Goal: Information Seeking & Learning: Compare options

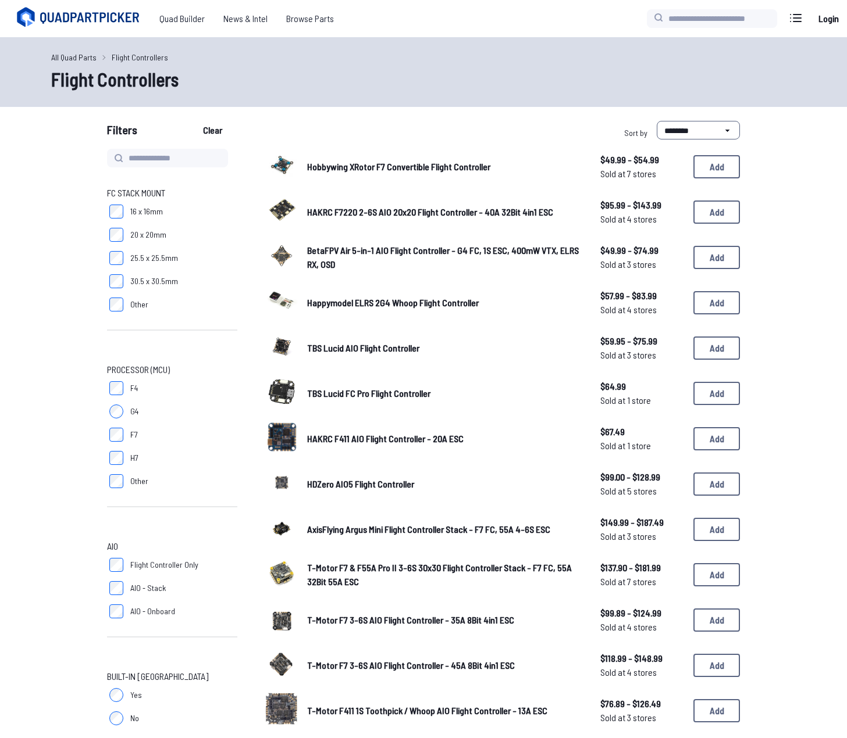
click at [77, 55] on link "All Quad Parts" at bounding box center [73, 57] width 45 height 12
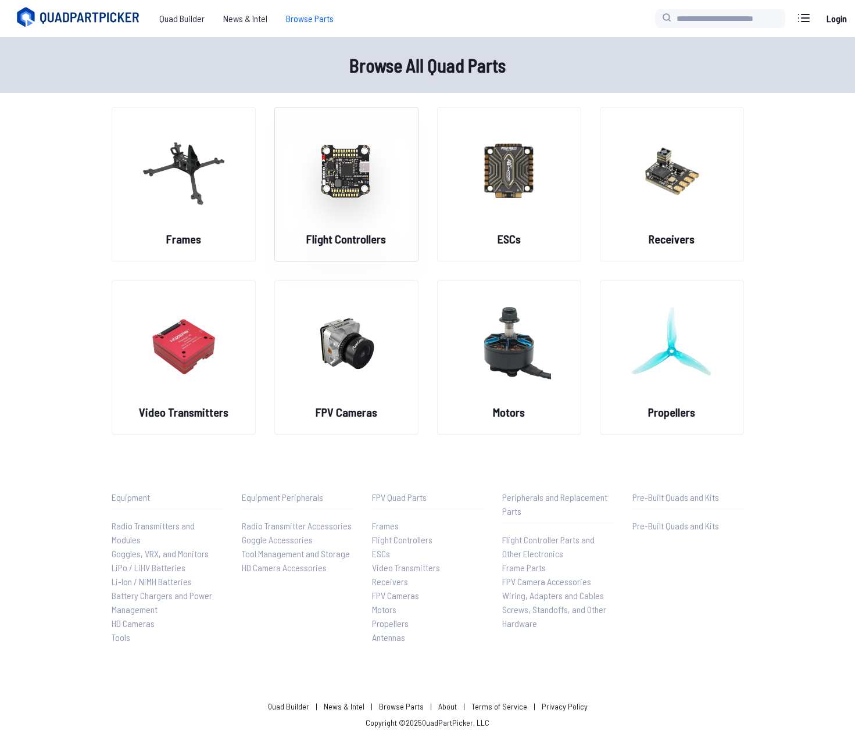
click at [356, 177] on img at bounding box center [347, 170] width 84 height 102
click at [347, 232] on h2 "Flight Controllers" at bounding box center [346, 239] width 80 height 16
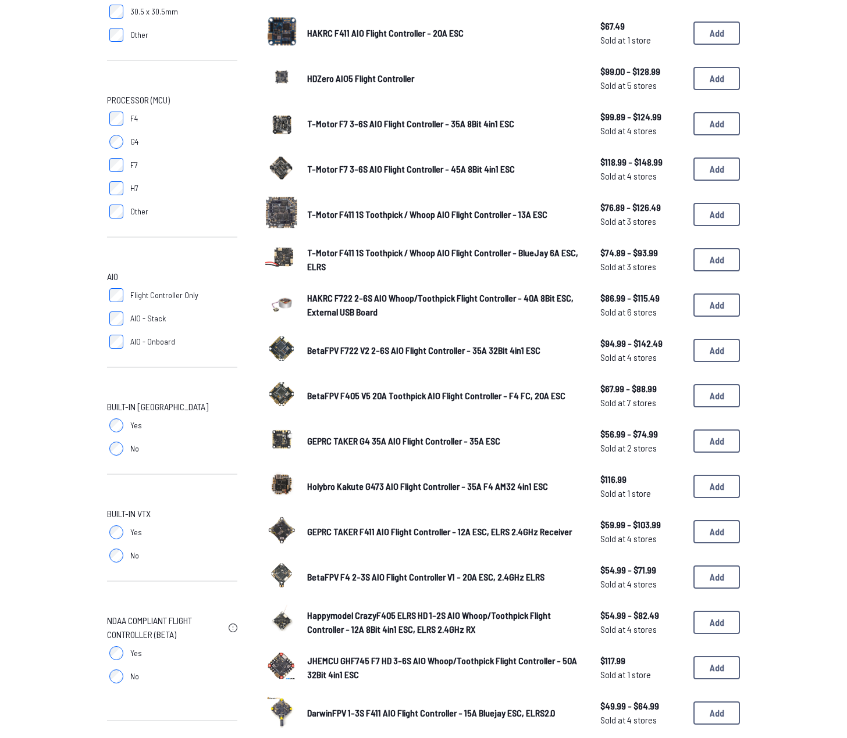
scroll to position [290, 0]
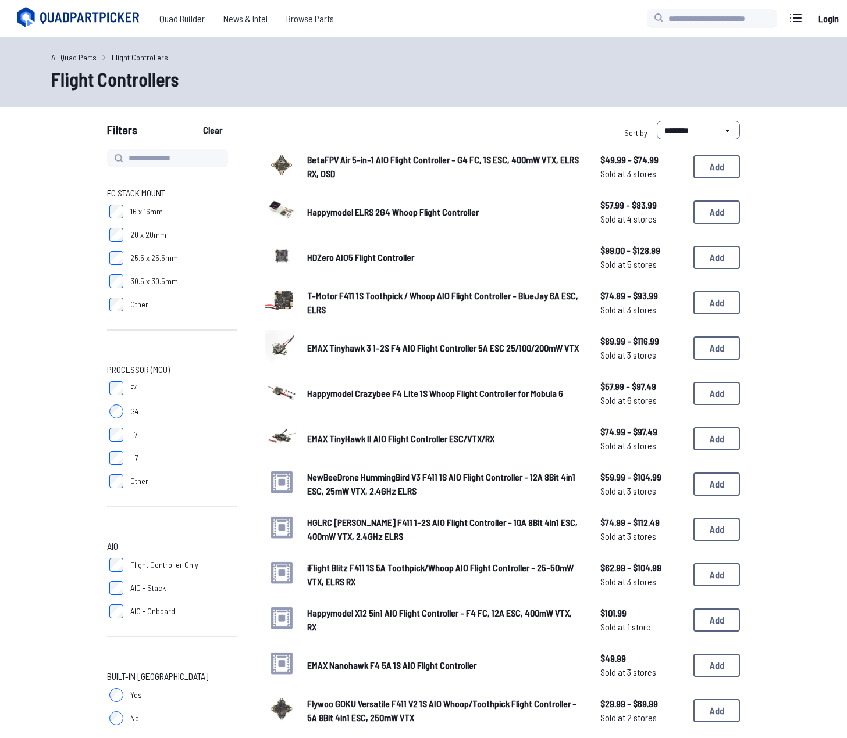
click at [391, 215] on span "Happymodel ELRS 2G4 Whoop Flight Controller" at bounding box center [393, 211] width 172 height 11
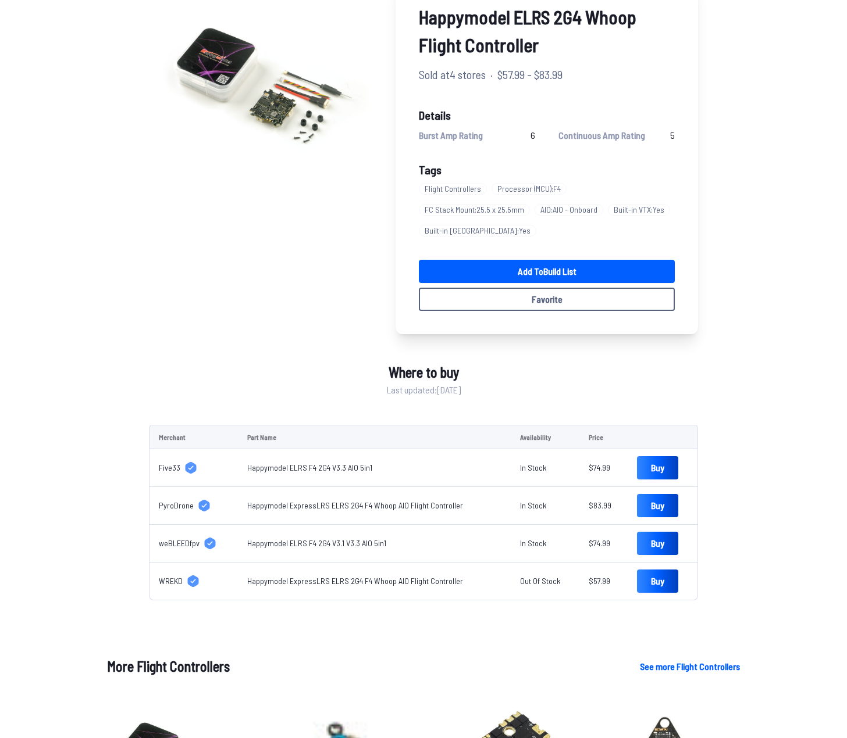
scroll to position [174, 0]
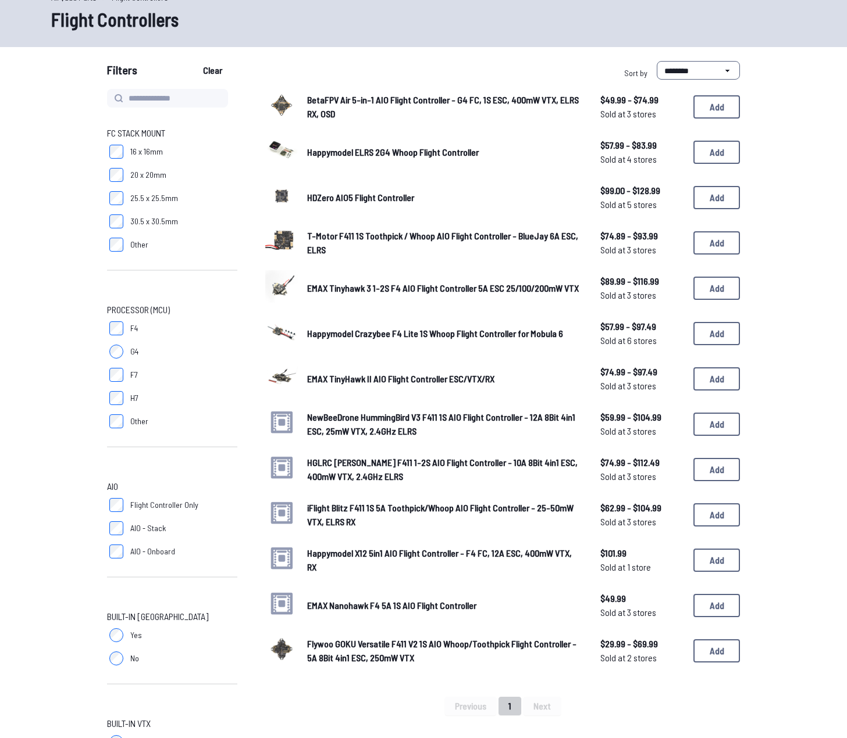
scroll to position [58, 0]
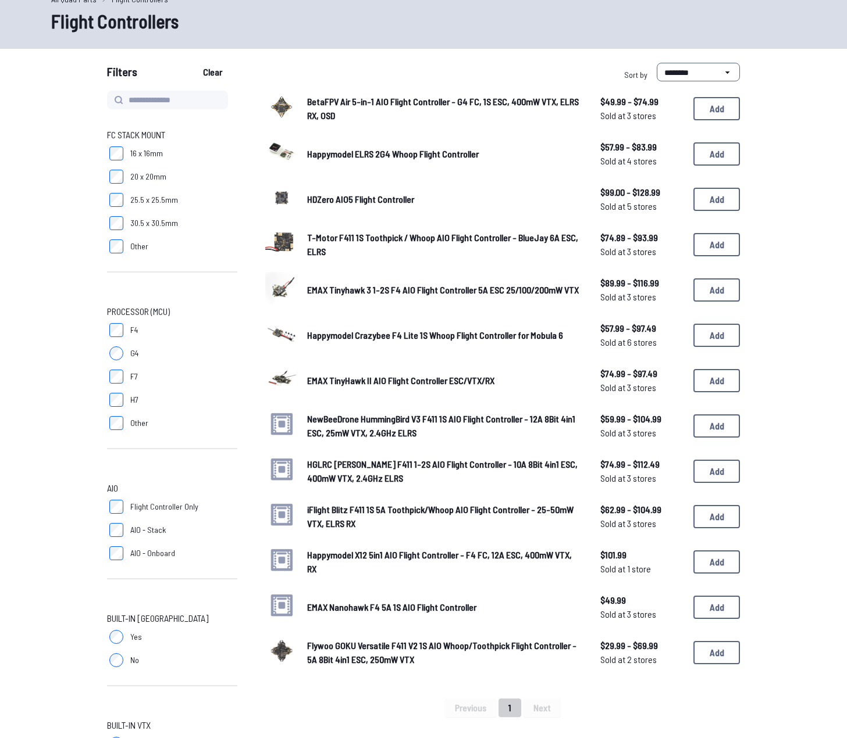
click at [391, 289] on span "EMAX Tinyhawk 3 1-2S F4 AIO Flight Controller 5A ESC 25/100/200mW VTX" at bounding box center [443, 289] width 272 height 11
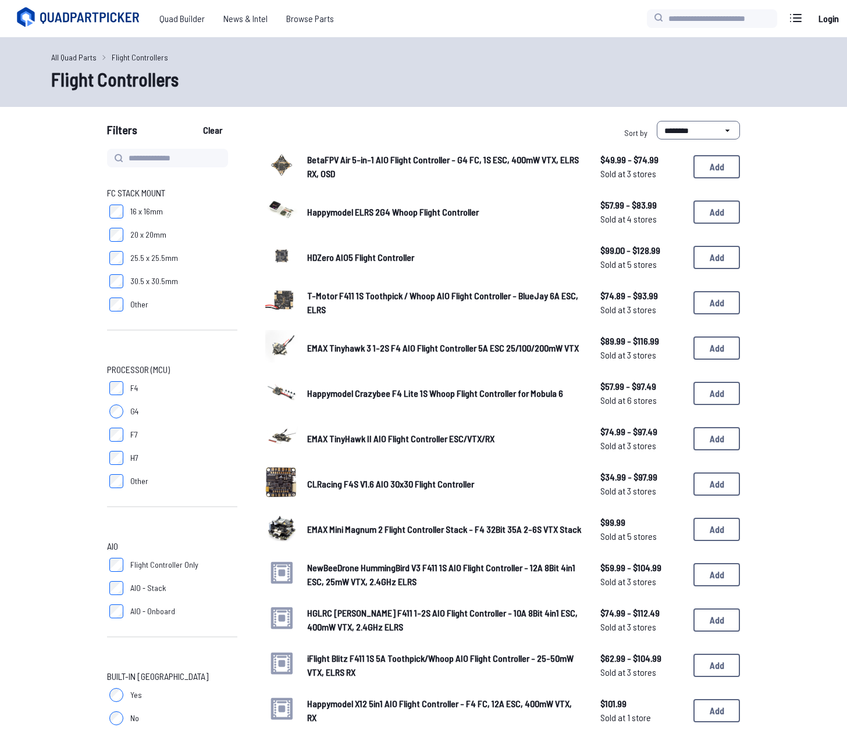
click at [82, 58] on link "All Quad Parts" at bounding box center [73, 57] width 45 height 12
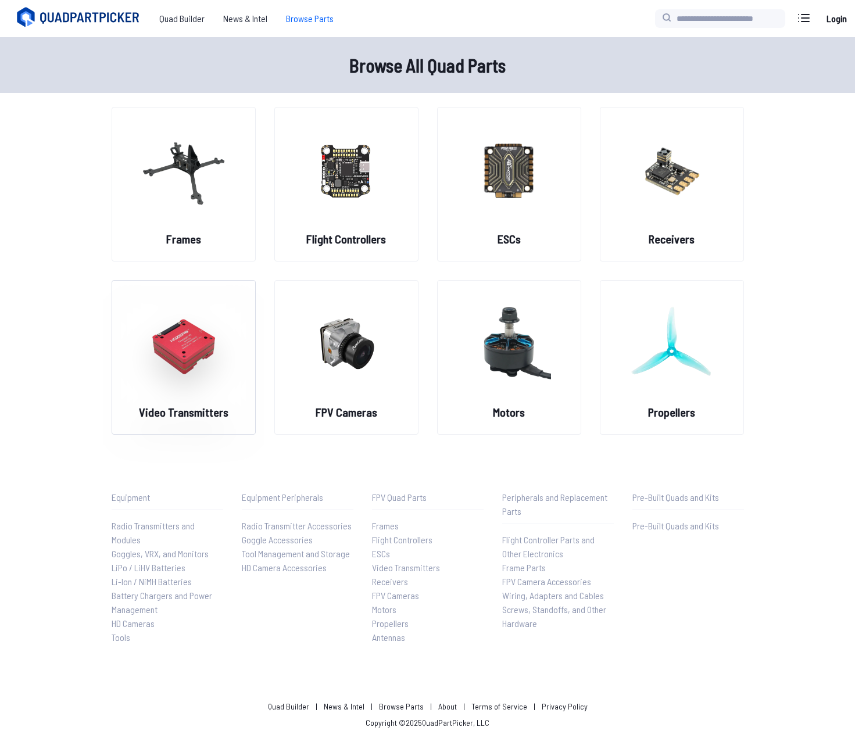
click at [193, 356] on img at bounding box center [184, 343] width 84 height 102
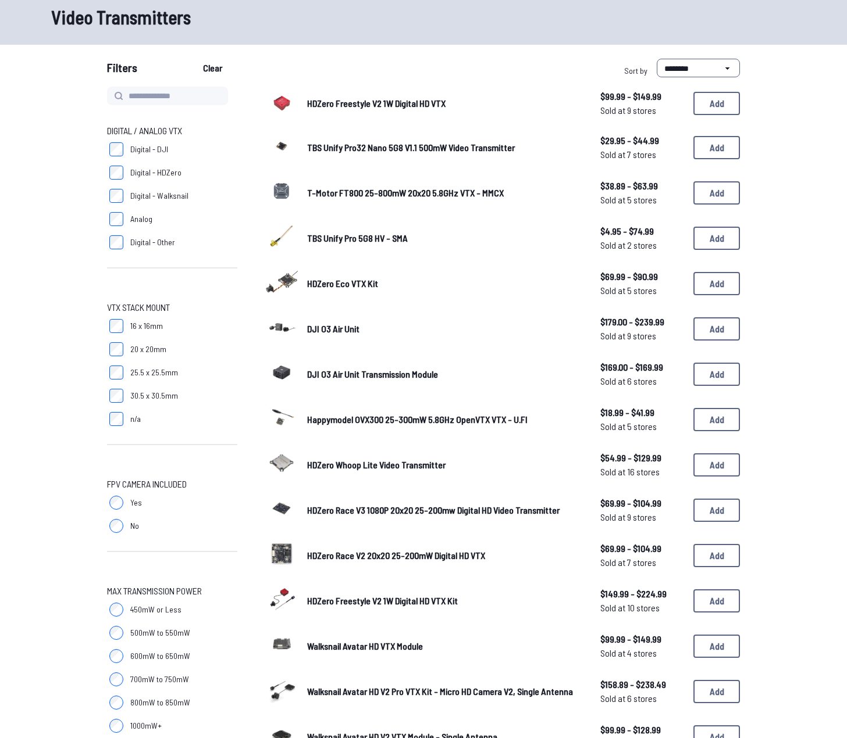
scroll to position [58, 0]
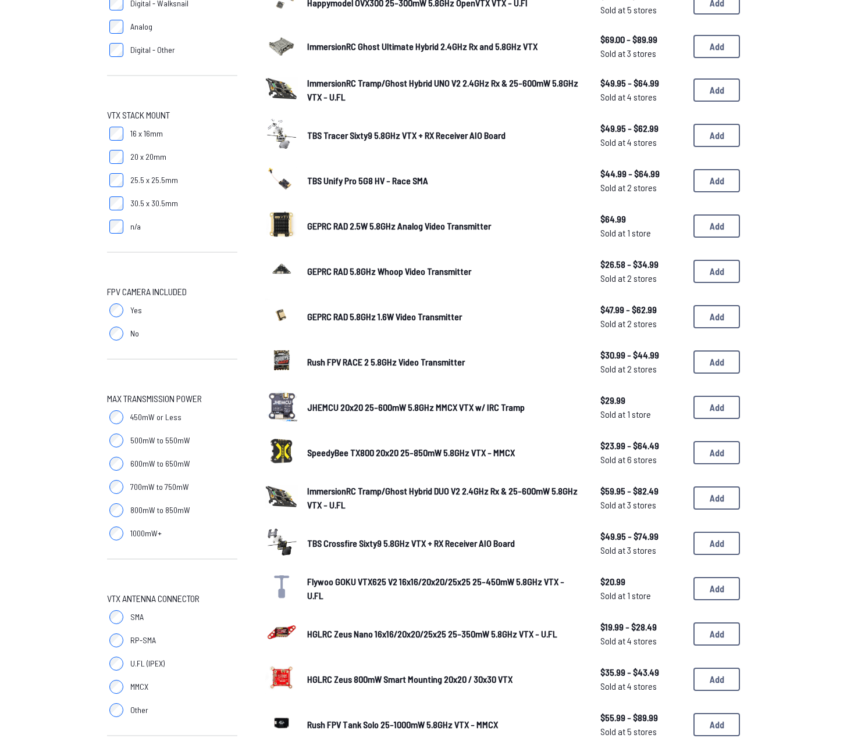
scroll to position [233, 0]
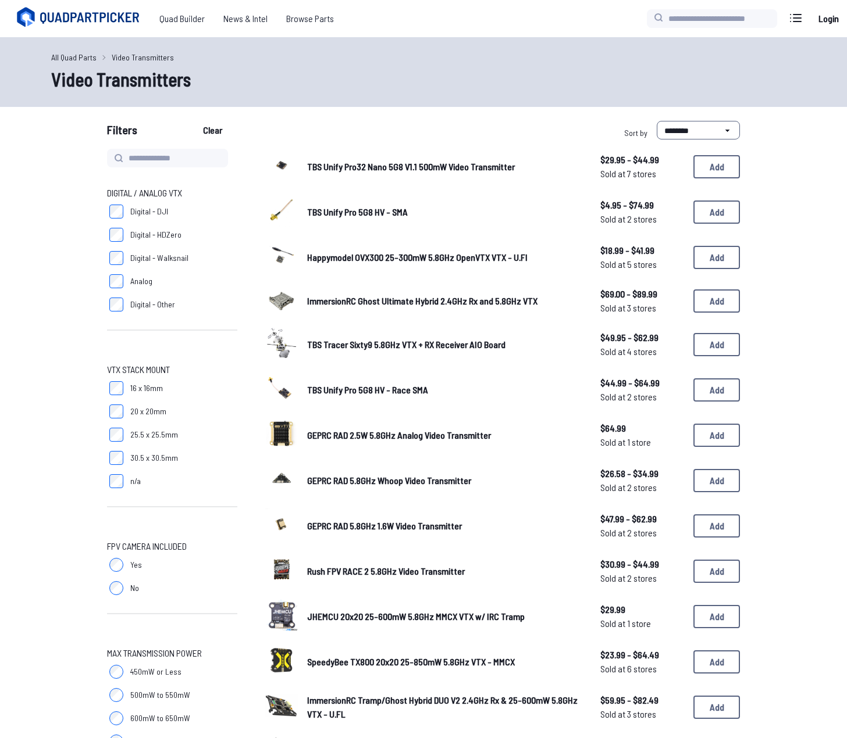
click at [351, 168] on span "TBS Unify Pro32 Nano 5G8 V1.1 500mW Video Transmitter" at bounding box center [411, 166] width 208 height 11
click at [466, 162] on span "TBS Unify Pro32 Nano 5G8 V1.1 500mW Video Transmitter" at bounding box center [411, 166] width 208 height 11
click at [385, 299] on span "ImmersionRC Ghost Ultimate Hybrid 2.4GHz Rx and 5.8GHz VTX" at bounding box center [422, 300] width 230 height 11
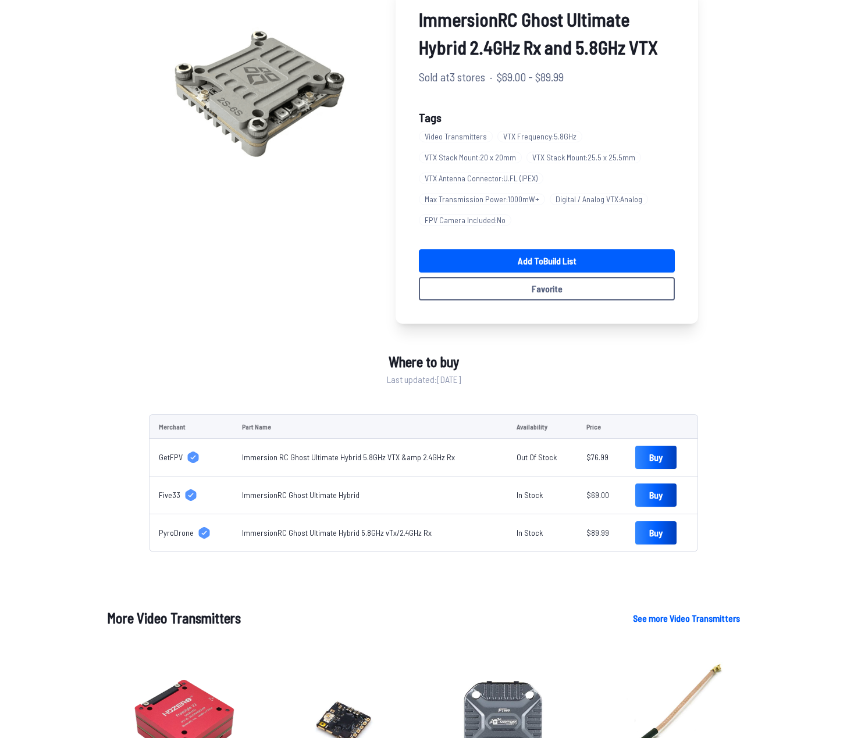
scroll to position [116, 0]
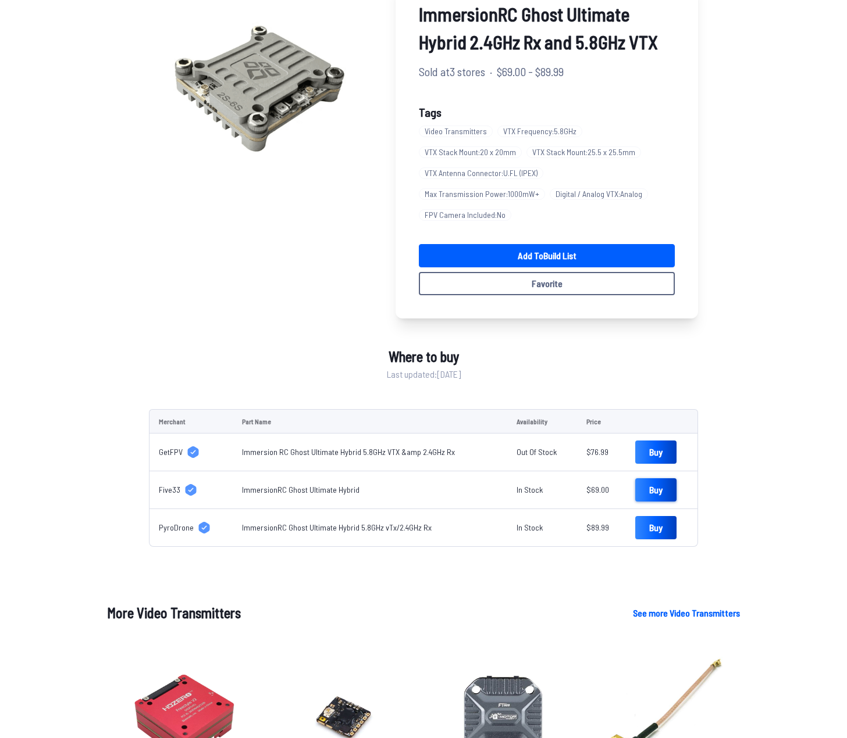
click at [653, 490] on link "Buy" at bounding box center [655, 490] width 41 height 23
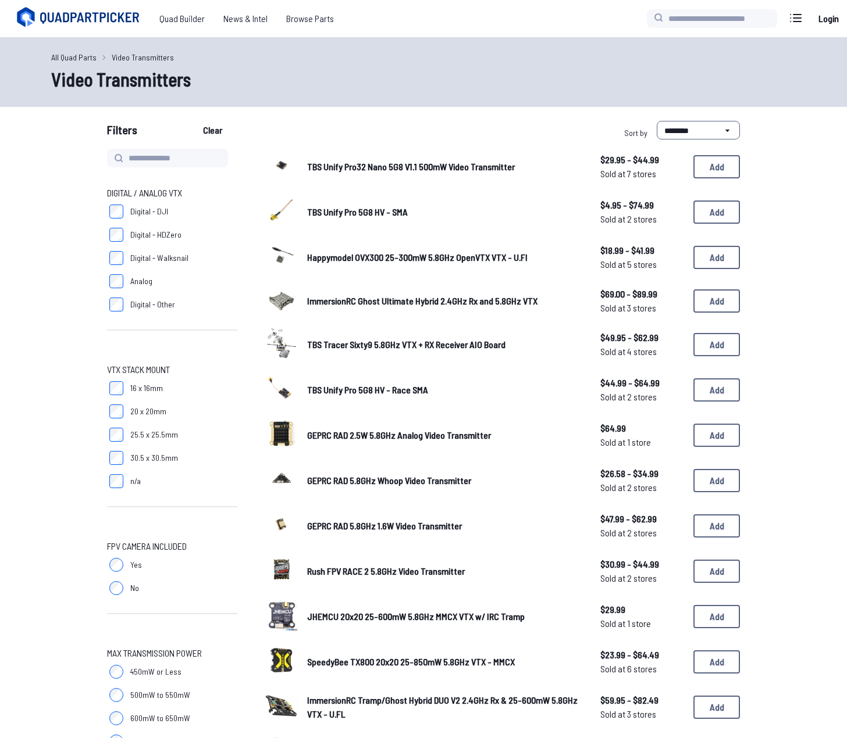
click at [364, 169] on span "TBS Unify Pro32 Nano 5G8 V1.1 500mW Video Transmitter" at bounding box center [411, 166] width 208 height 11
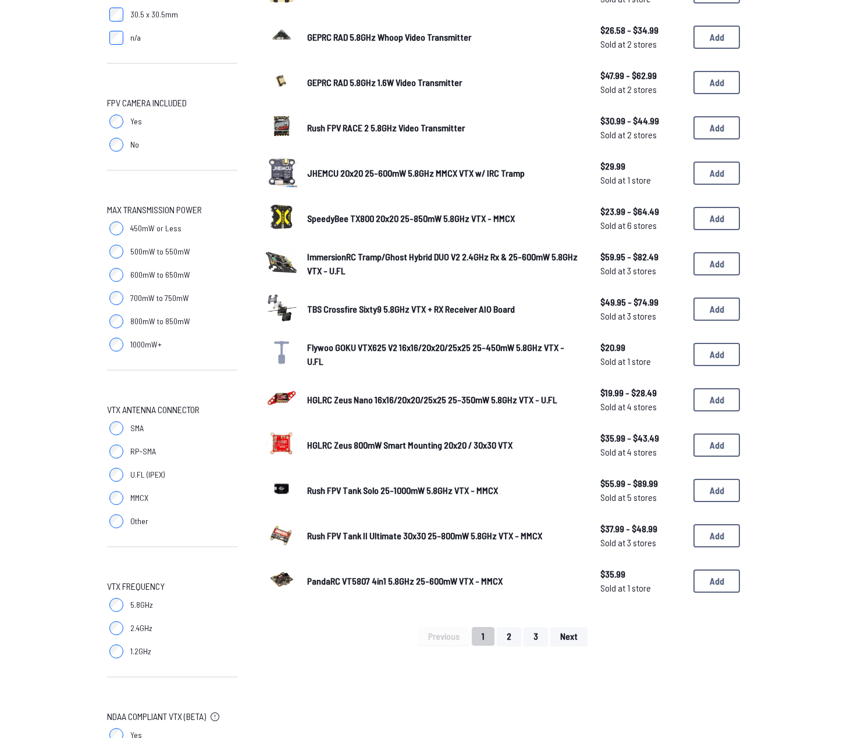
scroll to position [465, 0]
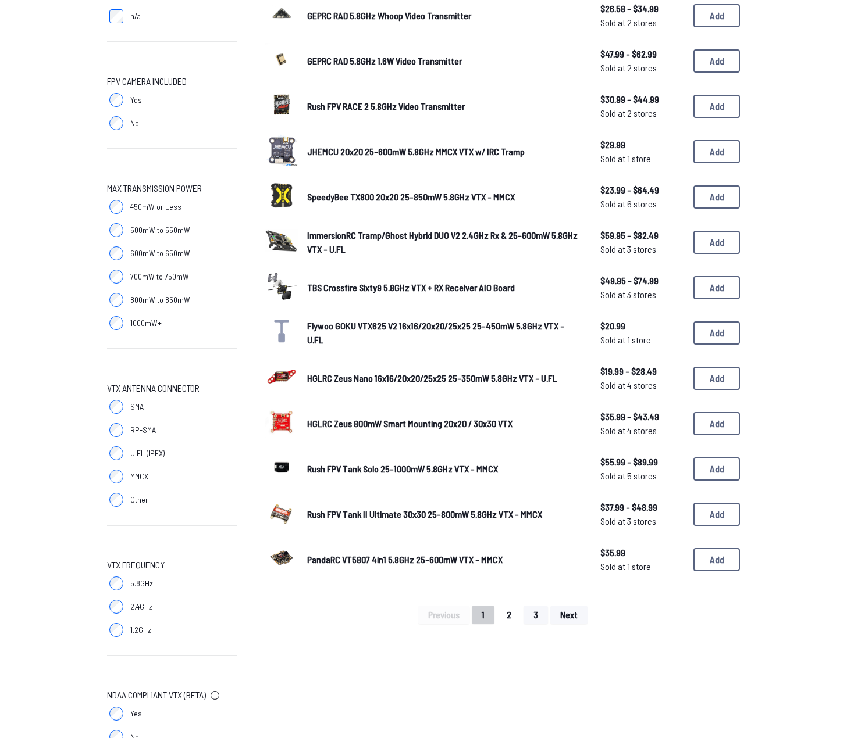
click at [509, 616] on button "2" at bounding box center [509, 615] width 24 height 19
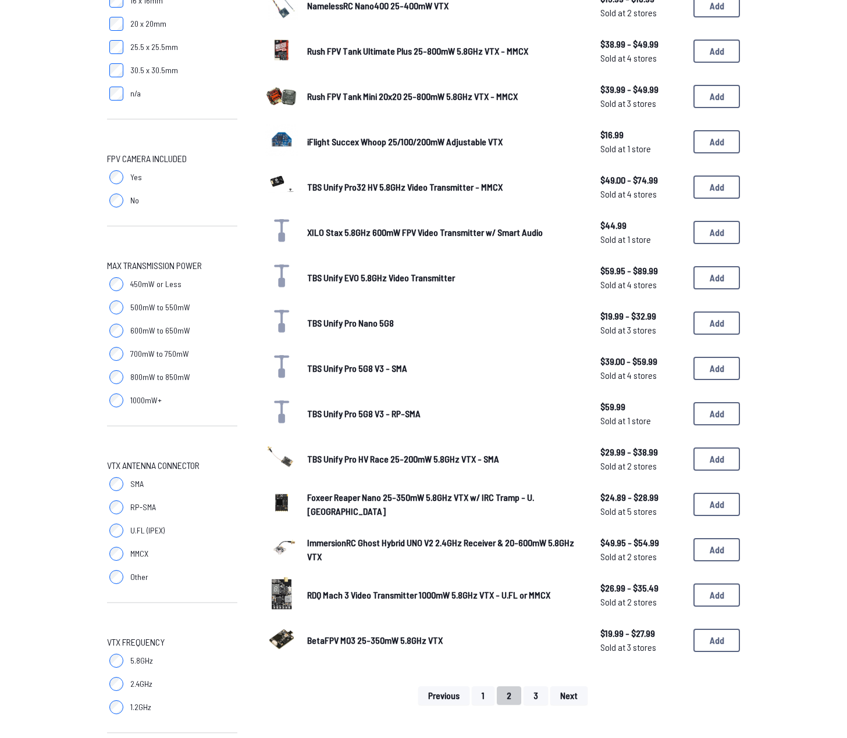
scroll to position [523, 0]
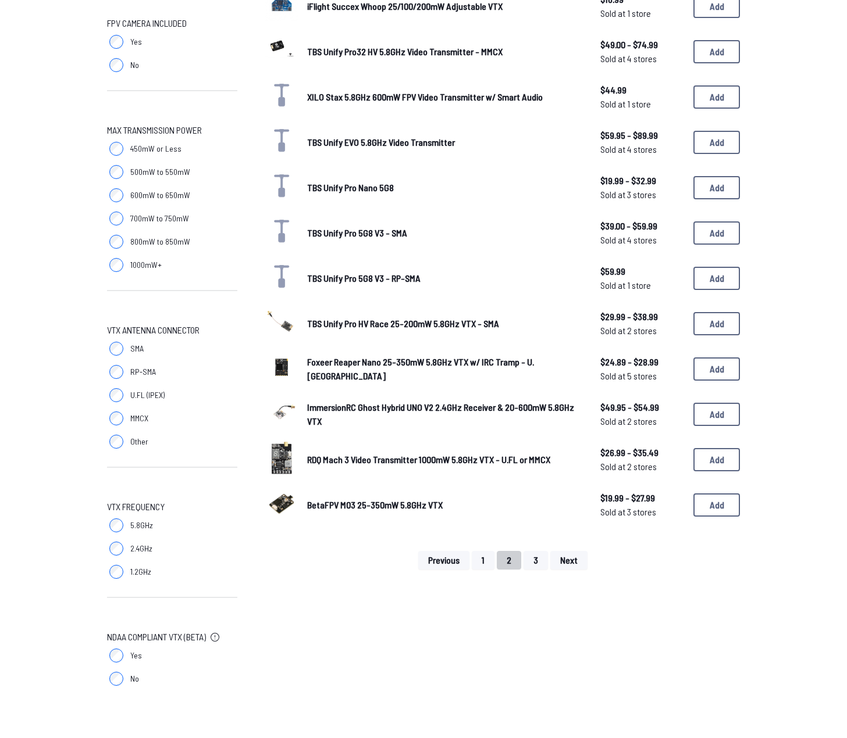
click at [387, 189] on span "TBS Unify Pro Nano 5G8" at bounding box center [350, 187] width 87 height 11
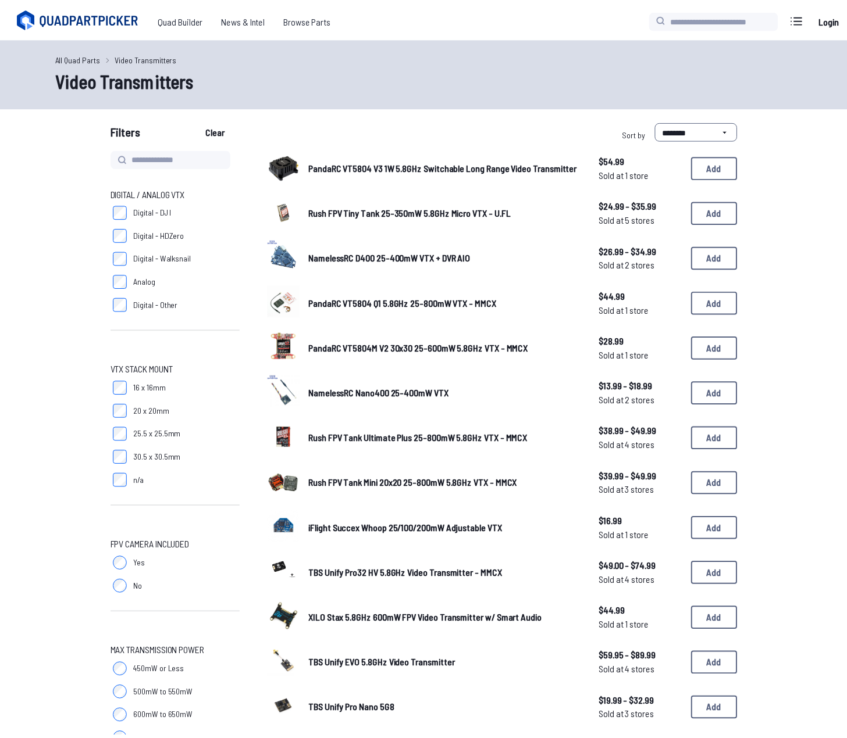
scroll to position [523, 0]
